Goal: Obtain resource: Download file/media

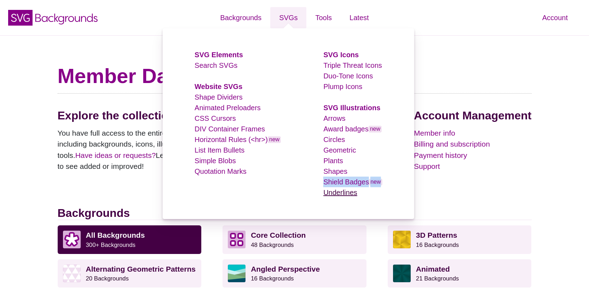
click at [353, 193] on link "Underlines" at bounding box center [340, 193] width 34 height 8
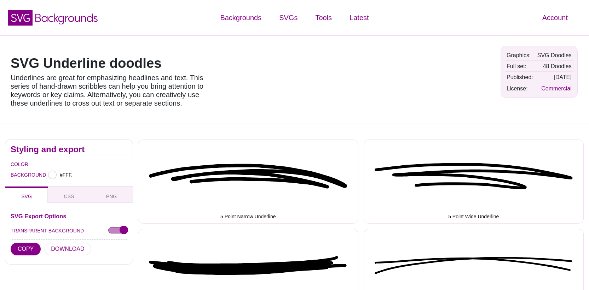
type input "#FFFFFF"
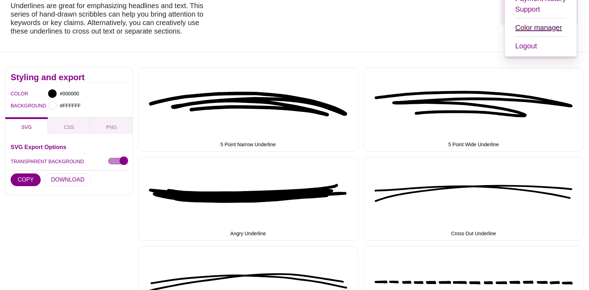
scroll to position [99, 0]
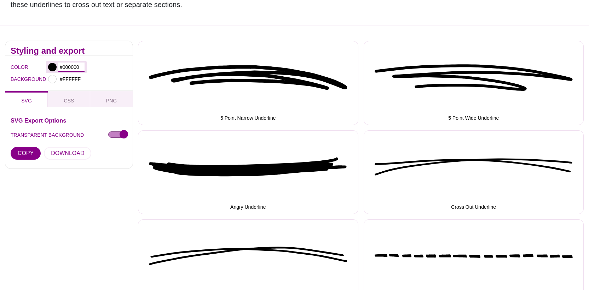
click at [74, 66] on input "#000000" at bounding box center [71, 67] width 26 height 9
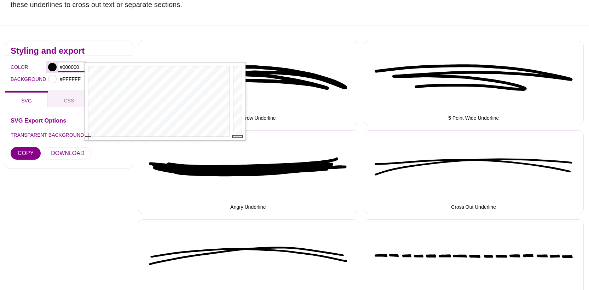
click at [74, 66] on input "#000000" at bounding box center [71, 67] width 26 height 9
paste input "FF9"
click at [97, 53] on h2 "Styling and export" at bounding box center [69, 51] width 117 height 6
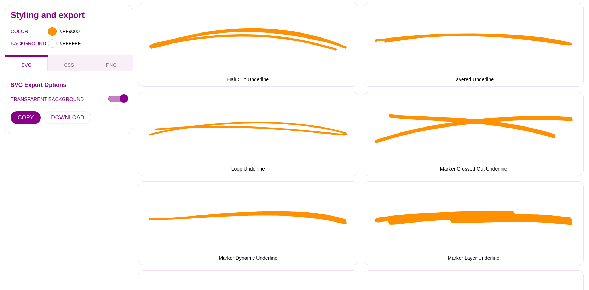
scroll to position [582, 0]
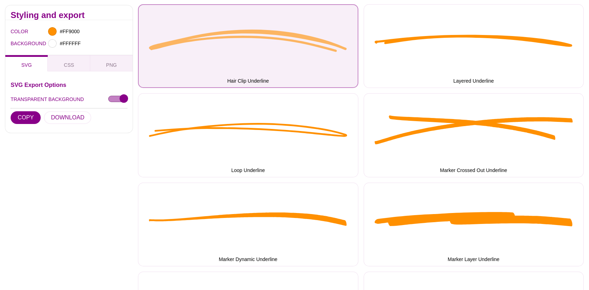
click at [288, 47] on button "Hair Clip Underline" at bounding box center [248, 46] width 220 height 84
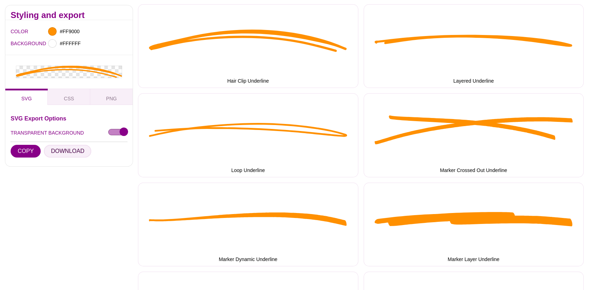
click at [74, 150] on button "DOWNLOAD" at bounding box center [67, 151] width 47 height 13
click at [70, 30] on input "#FF9000" at bounding box center [71, 31] width 26 height 9
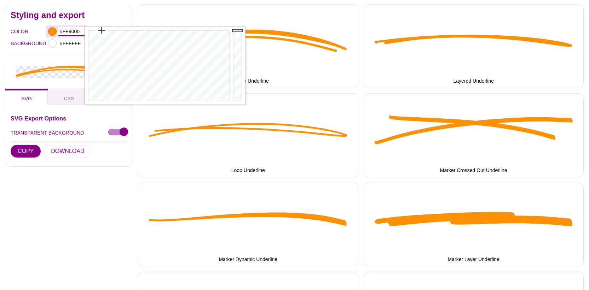
click at [70, 30] on input "#FF9000" at bounding box center [71, 31] width 26 height 9
paste input "fb923c"
type input "#FB923C"
click at [108, 160] on div "SVG Export Options TRANSPARENT BACKGROUND COPY DOWNLOAD" at bounding box center [69, 138] width 117 height 46
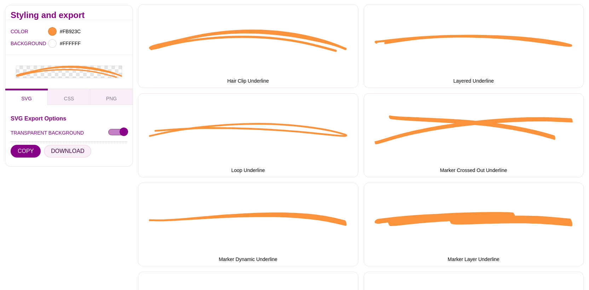
click at [76, 153] on button "DOWNLOAD" at bounding box center [67, 151] width 47 height 13
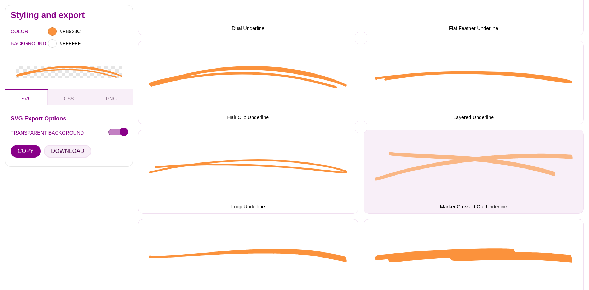
scroll to position [562, 0]
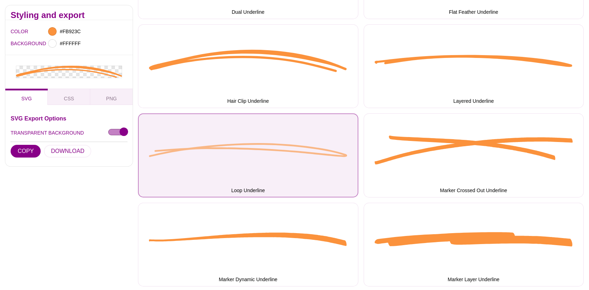
click at [290, 160] on button "Loop Underline" at bounding box center [248, 156] width 220 height 84
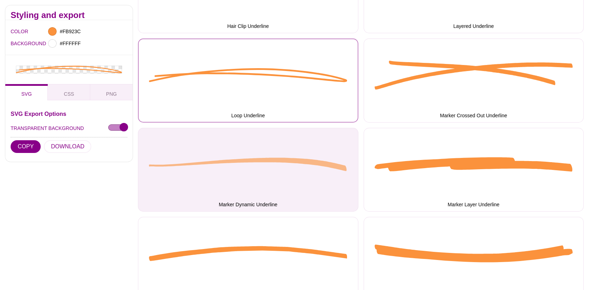
scroll to position [689, 0]
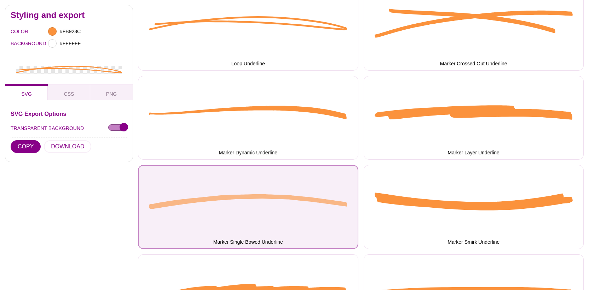
click at [305, 209] on button "Marker Single Bowed Underline" at bounding box center [248, 207] width 220 height 84
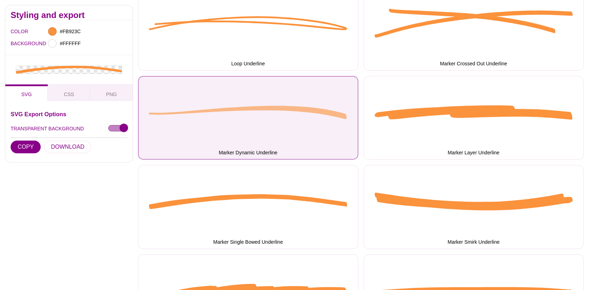
click at [296, 111] on button "Marker Dynamic Underline" at bounding box center [248, 118] width 220 height 84
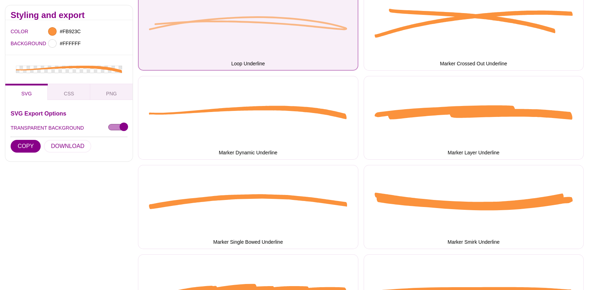
click at [287, 29] on button "Loop Underline" at bounding box center [248, 29] width 220 height 84
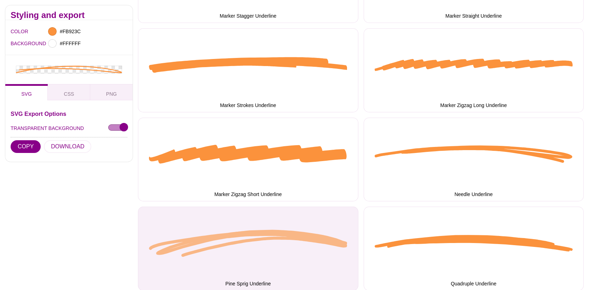
scroll to position [997, 0]
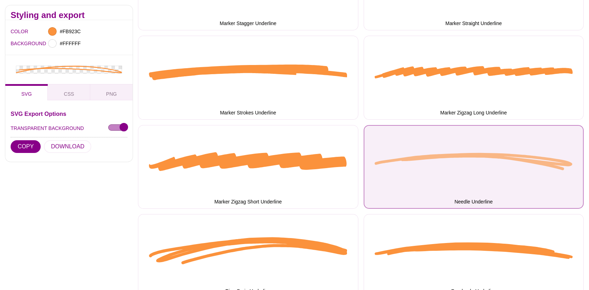
click at [441, 162] on button "Needle Underline" at bounding box center [474, 167] width 220 height 84
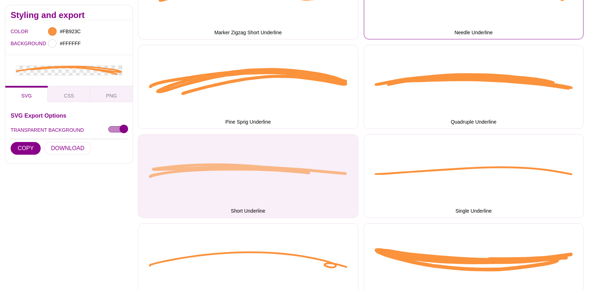
scroll to position [1179, 0]
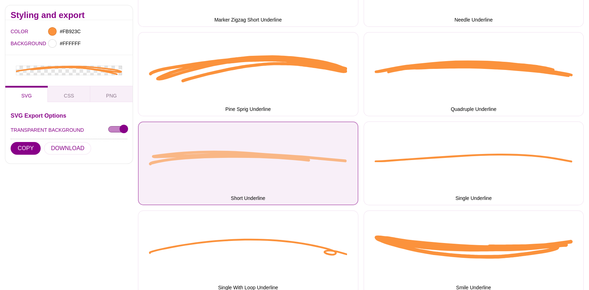
click at [294, 165] on button "Short Underline" at bounding box center [248, 164] width 220 height 84
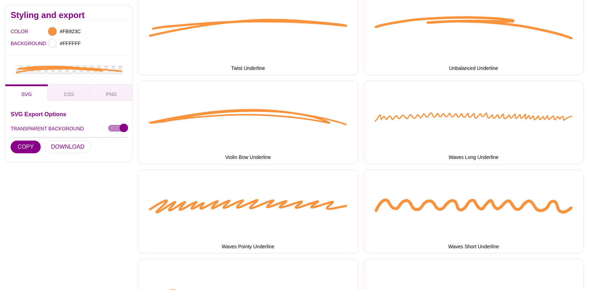
scroll to position [1776, 0]
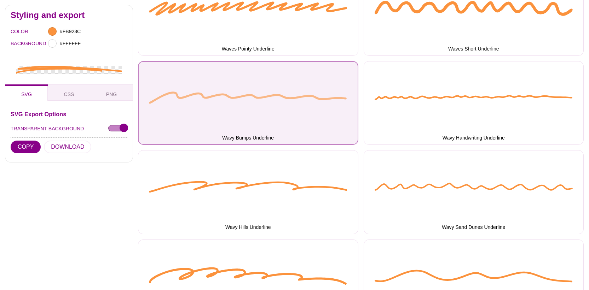
click at [308, 121] on button "Wavy Bumps Underline" at bounding box center [248, 103] width 220 height 84
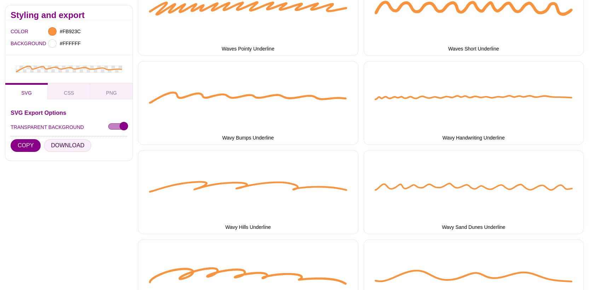
click at [67, 146] on button "DOWNLOAD" at bounding box center [67, 145] width 47 height 13
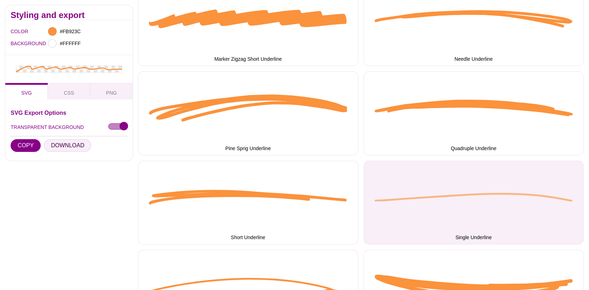
scroll to position [1141, 0]
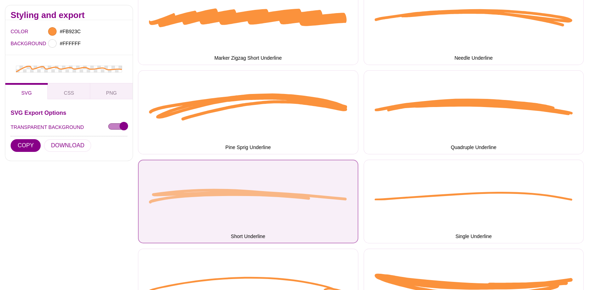
click at [257, 200] on button "Short Underline" at bounding box center [248, 202] width 220 height 84
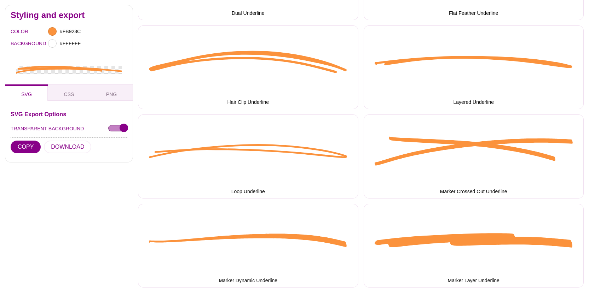
scroll to position [560, 0]
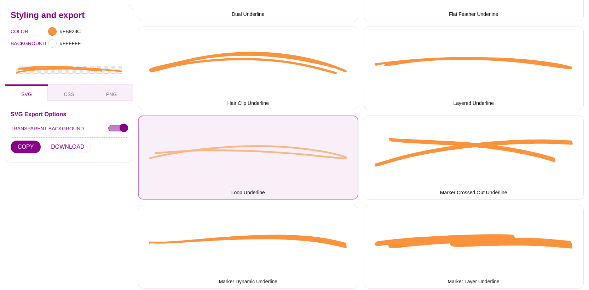
click at [259, 167] on button "Loop Underline" at bounding box center [248, 158] width 220 height 84
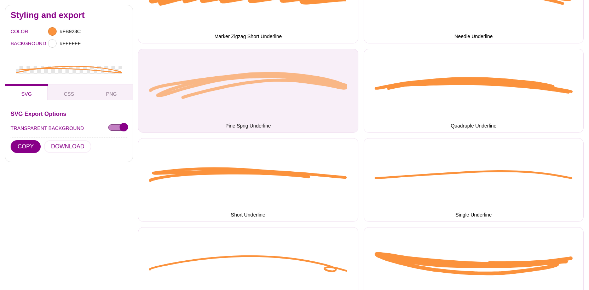
scroll to position [1174, 0]
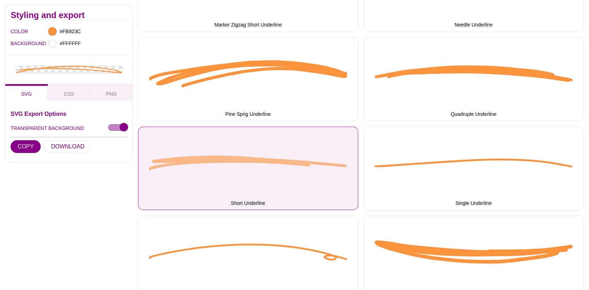
click at [259, 162] on button "Short Underline" at bounding box center [248, 169] width 220 height 84
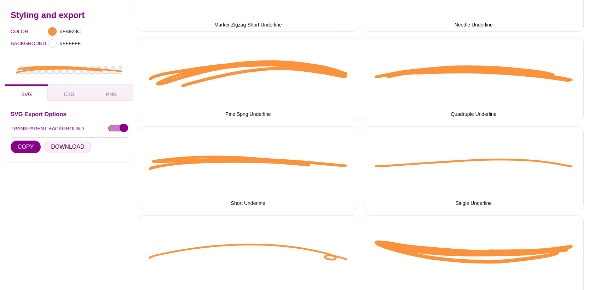
click at [62, 150] on button "DOWNLOAD" at bounding box center [67, 147] width 47 height 13
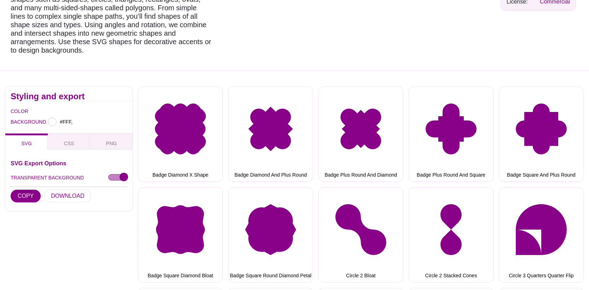
type input "#FFFFFF"
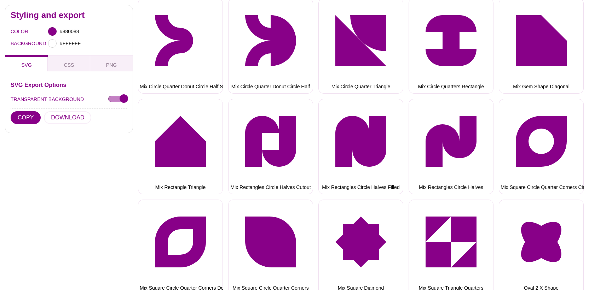
scroll to position [2709, 0]
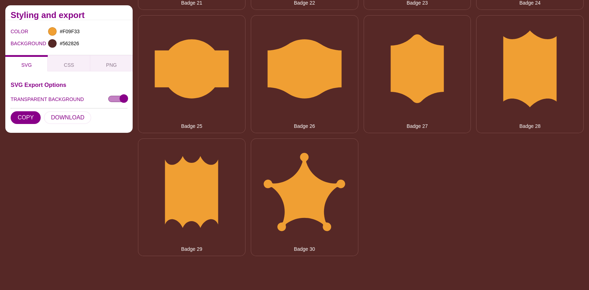
scroll to position [875, 0]
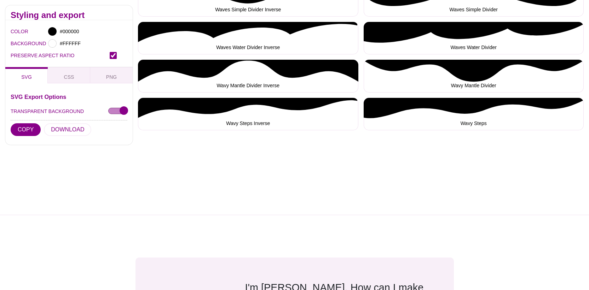
scroll to position [1984, 0]
